Goal: Navigation & Orientation: Find specific page/section

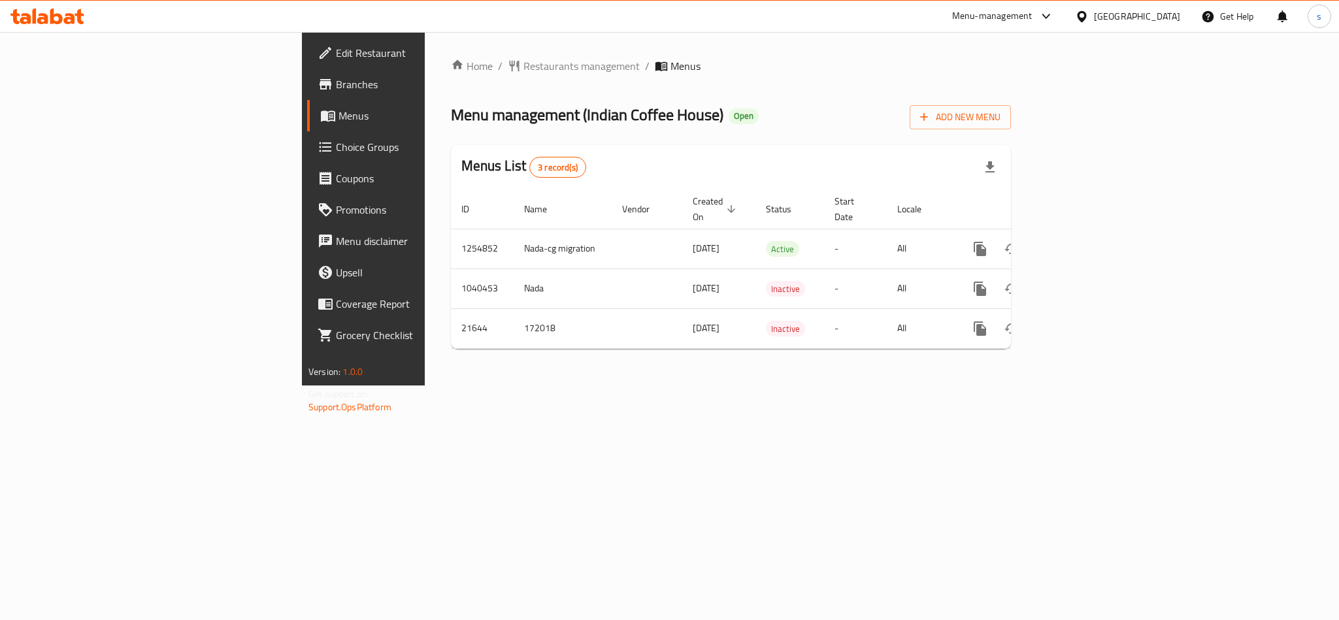
click at [1163, 12] on div "[GEOGRAPHIC_DATA]" at bounding box center [1137, 16] width 86 height 14
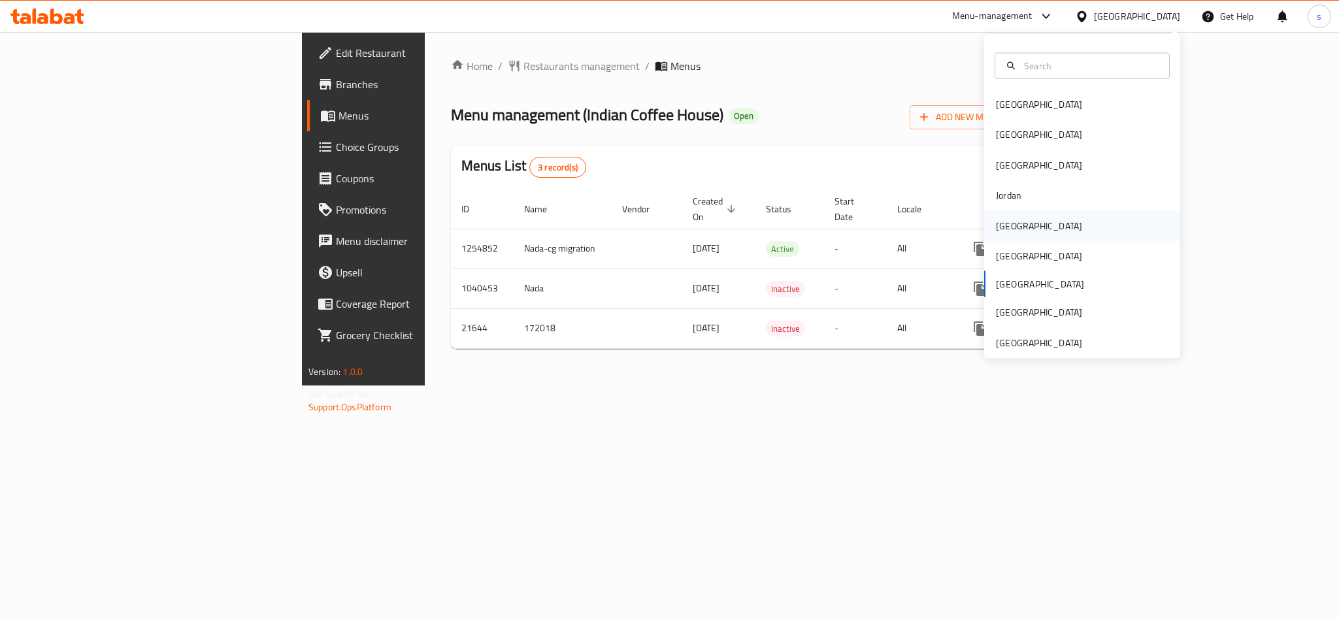
click at [985, 238] on div "[GEOGRAPHIC_DATA]" at bounding box center [1038, 225] width 107 height 30
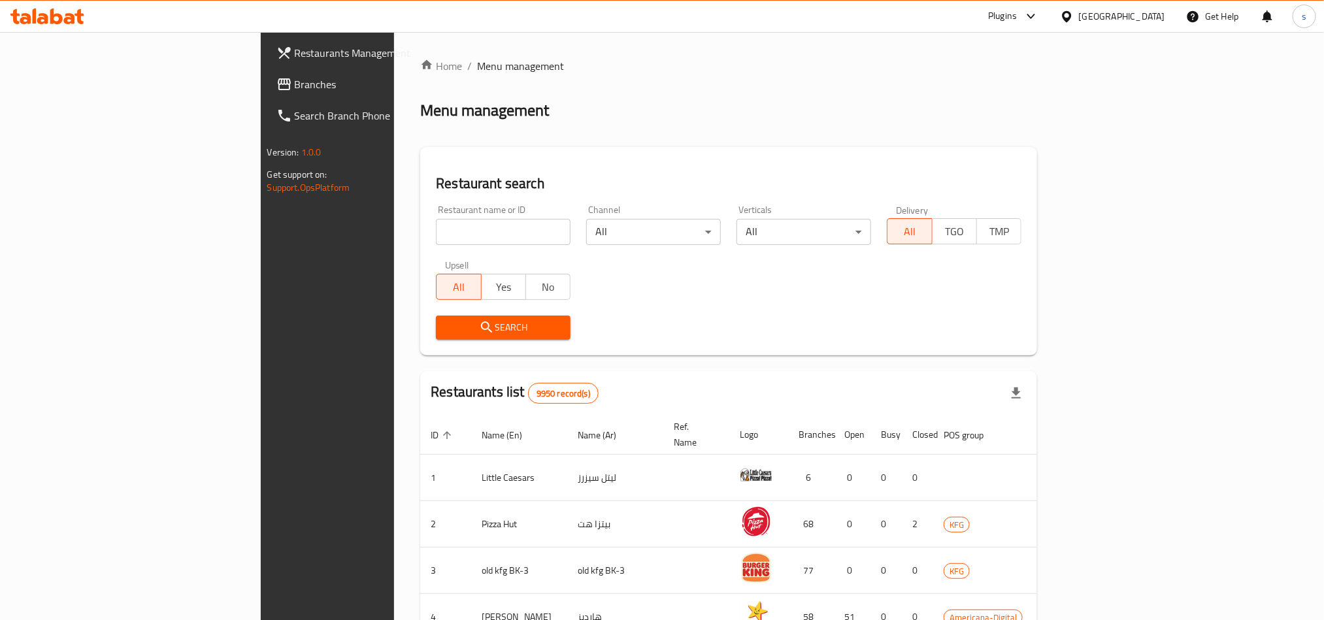
click at [1139, 18] on div "[GEOGRAPHIC_DATA]" at bounding box center [1122, 16] width 86 height 14
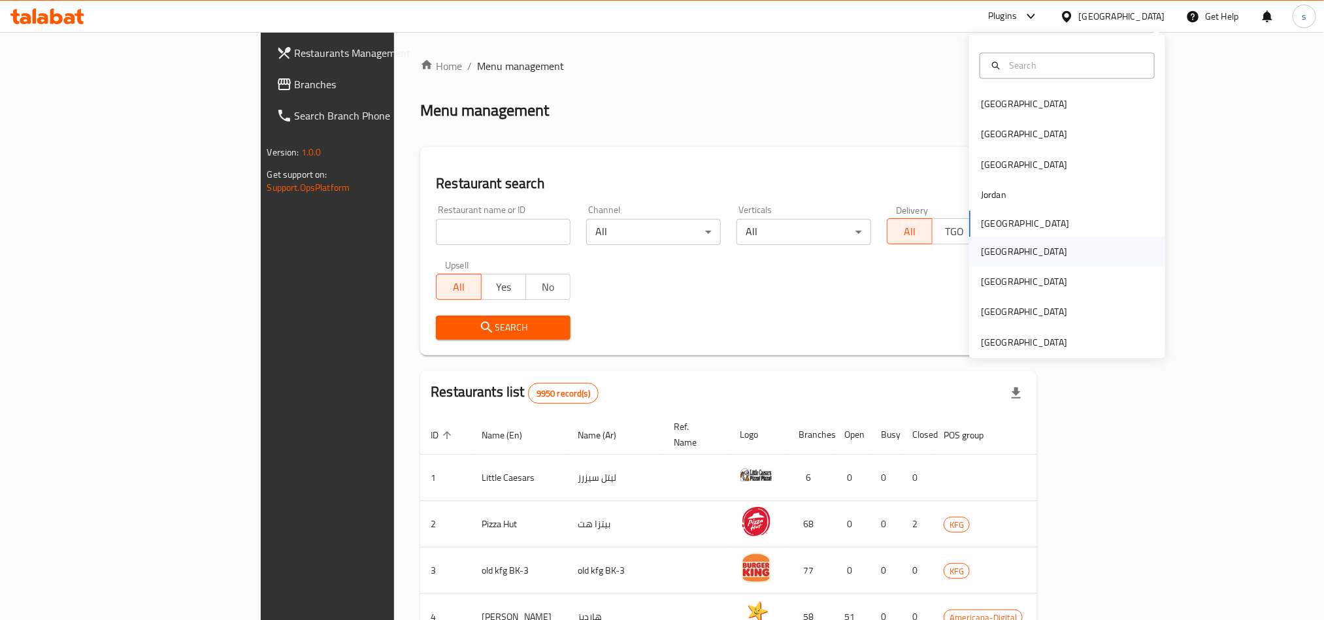
click at [981, 252] on div "[GEOGRAPHIC_DATA]" at bounding box center [1024, 251] width 86 height 14
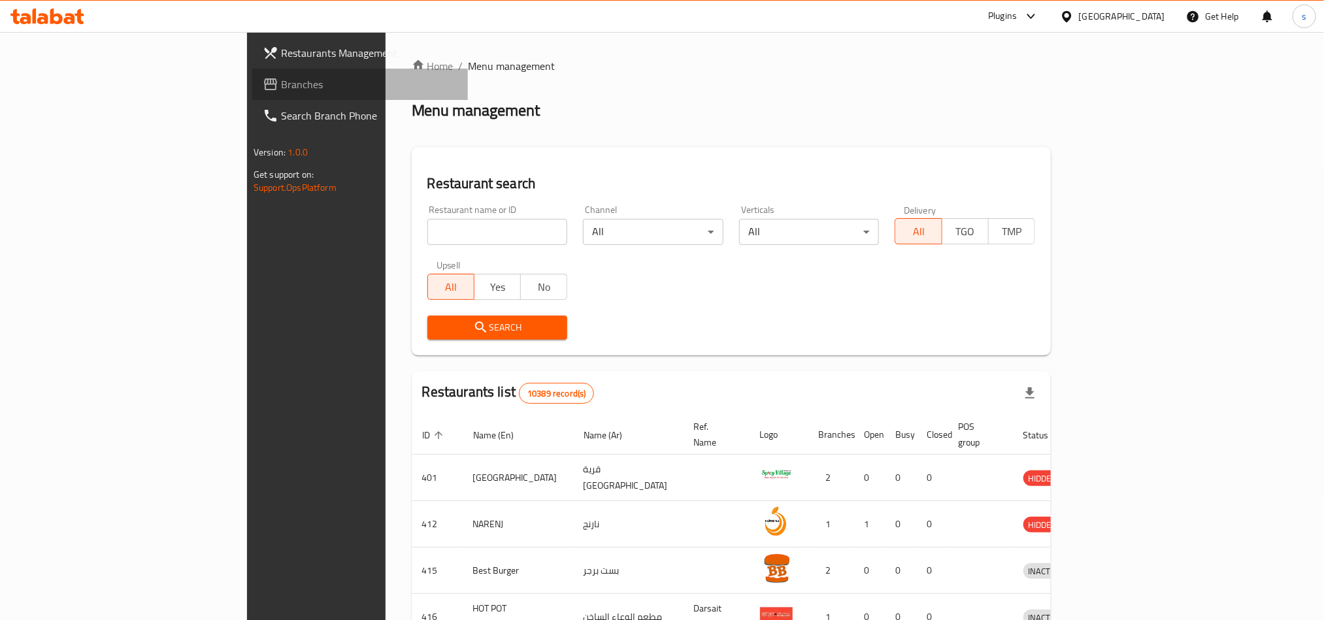
click at [281, 84] on span "Branches" at bounding box center [369, 84] width 176 height 16
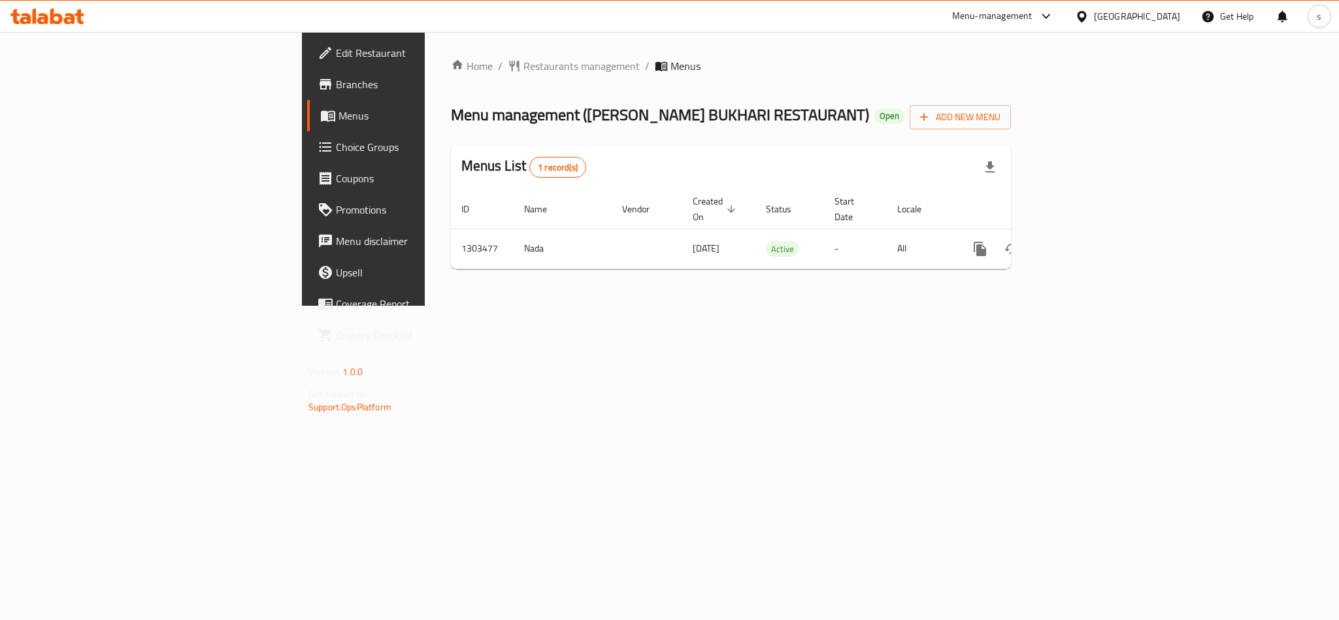
click at [1167, 14] on div "[GEOGRAPHIC_DATA]" at bounding box center [1137, 16] width 86 height 14
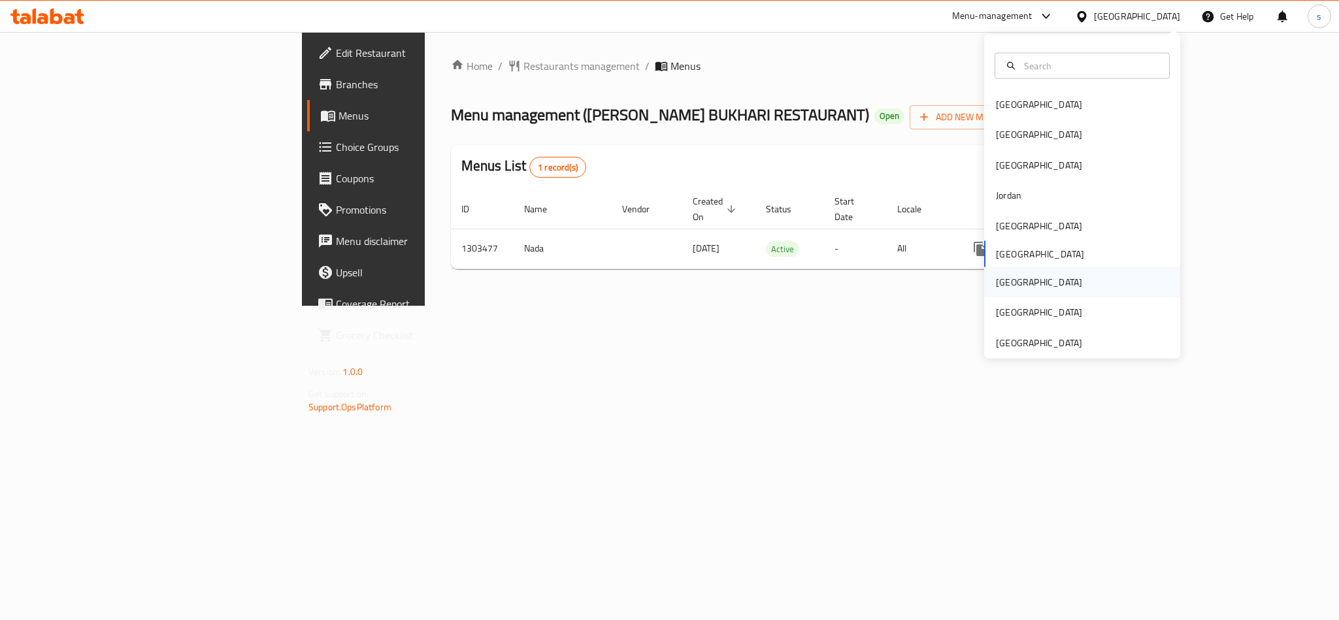
click at [996, 282] on div "[GEOGRAPHIC_DATA]" at bounding box center [1039, 282] width 86 height 14
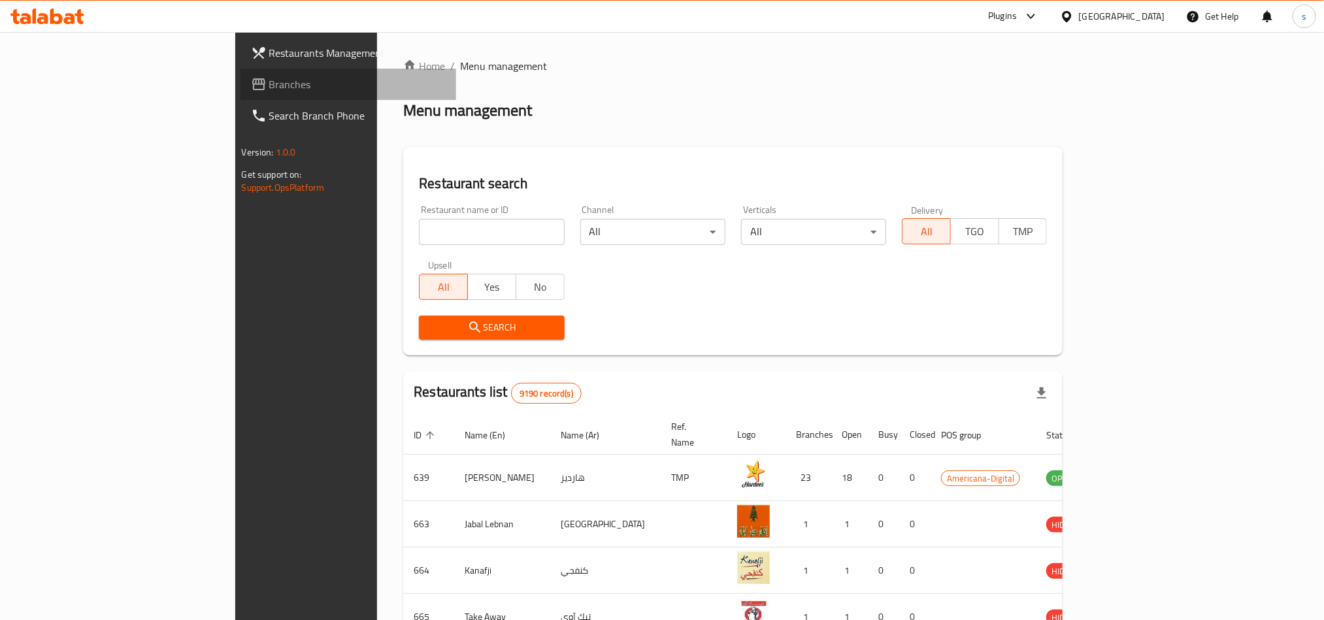
click at [269, 77] on span "Branches" at bounding box center [357, 84] width 176 height 16
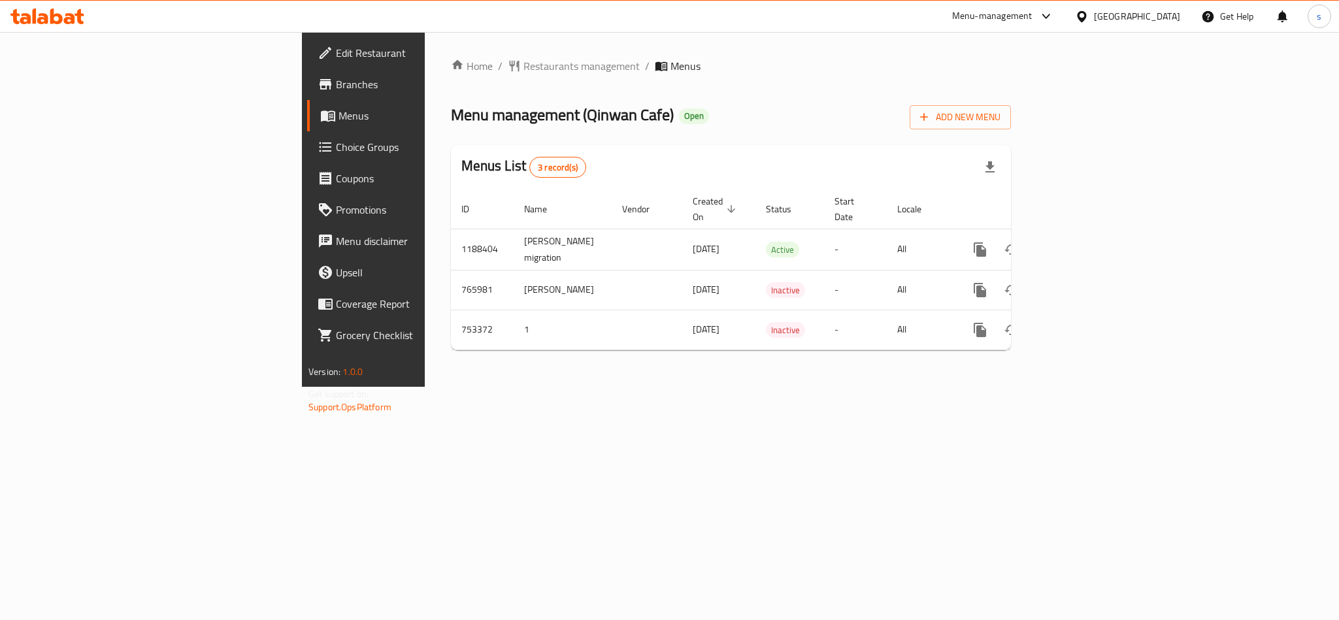
click at [1172, 16] on div "[GEOGRAPHIC_DATA]" at bounding box center [1137, 16] width 86 height 14
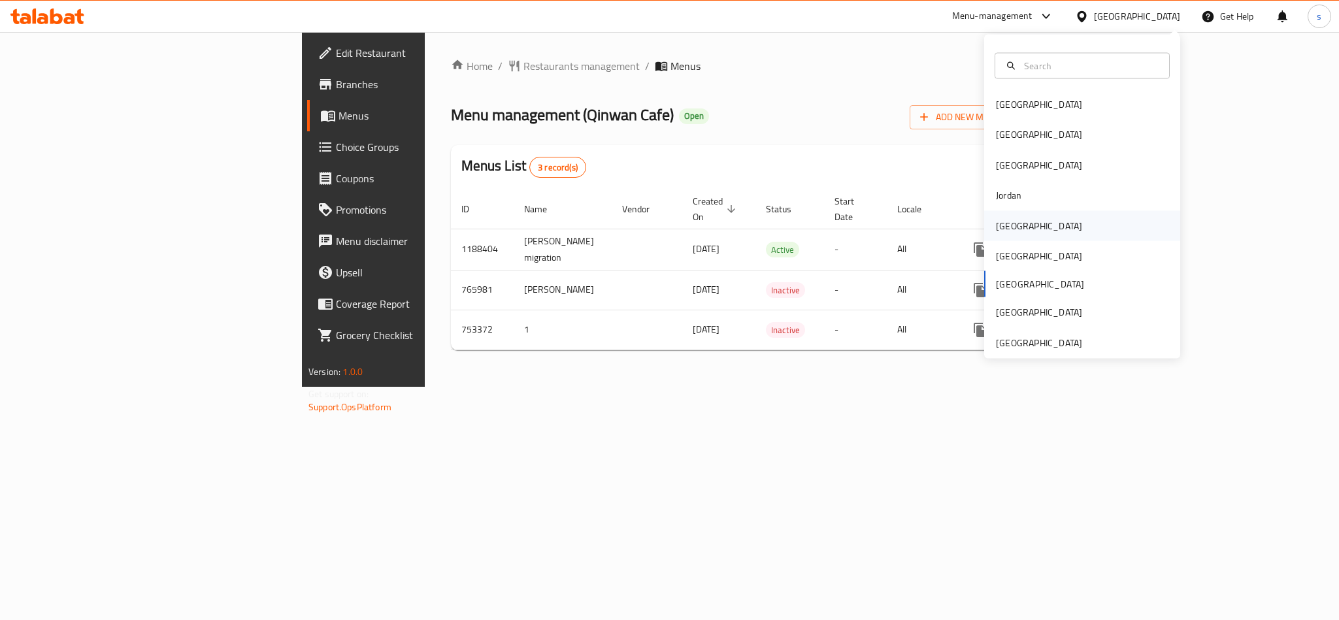
click at [998, 220] on div "[GEOGRAPHIC_DATA]" at bounding box center [1039, 225] width 86 height 14
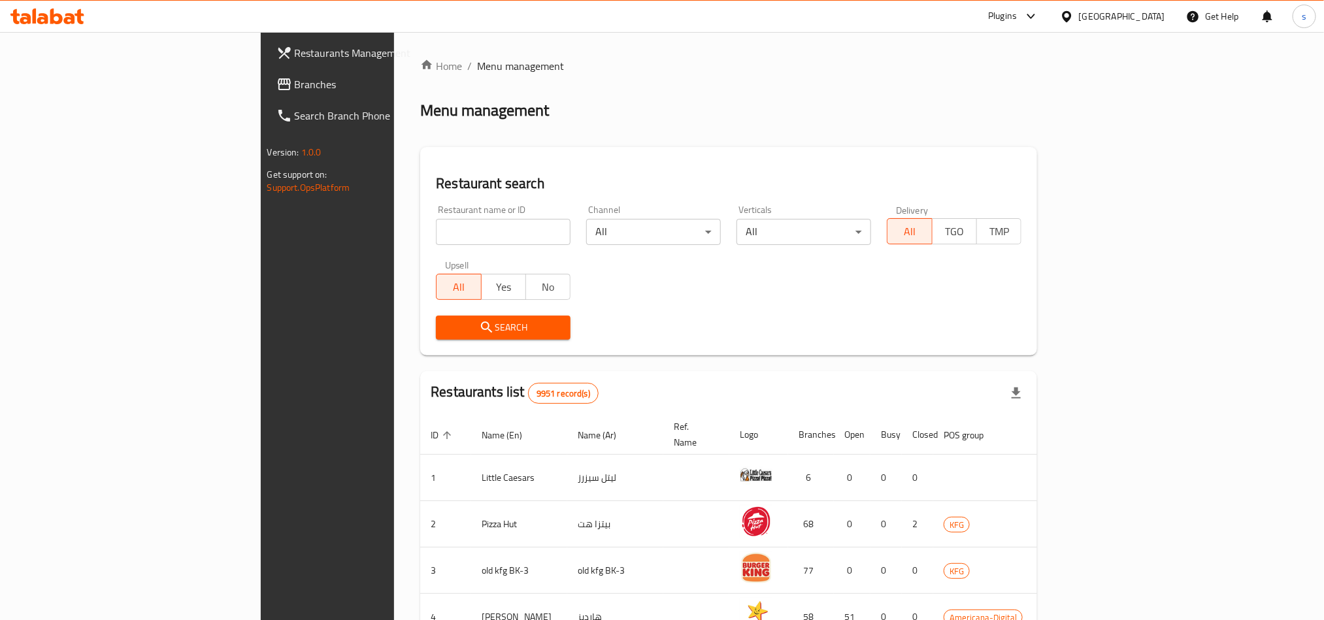
click at [295, 80] on span "Branches" at bounding box center [383, 84] width 176 height 16
